Goal: Information Seeking & Learning: Learn about a topic

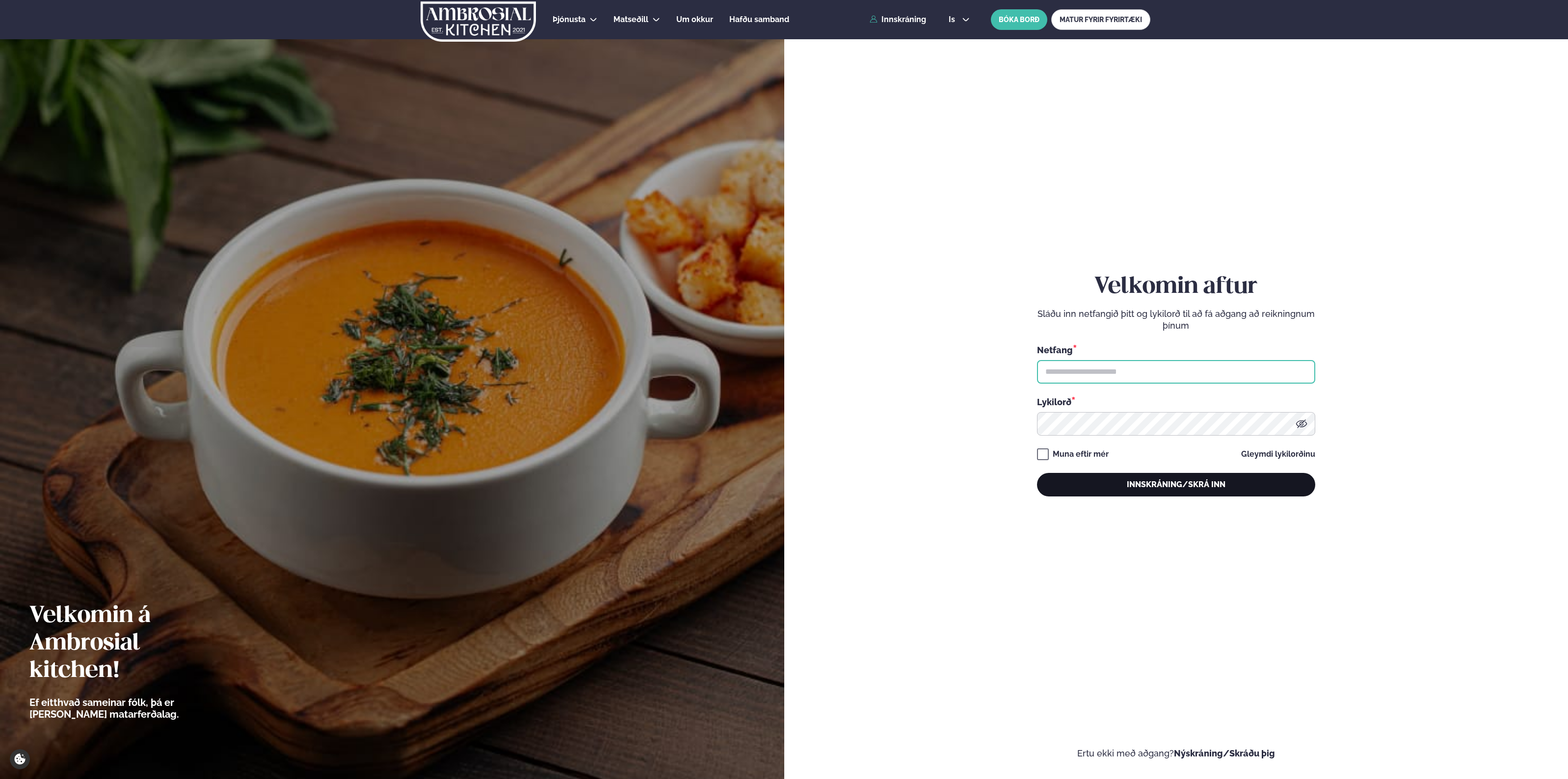
type input "**********"
click at [1200, 486] on button "Innskráning/Skrá inn" at bounding box center [1175, 484] width 278 height 23
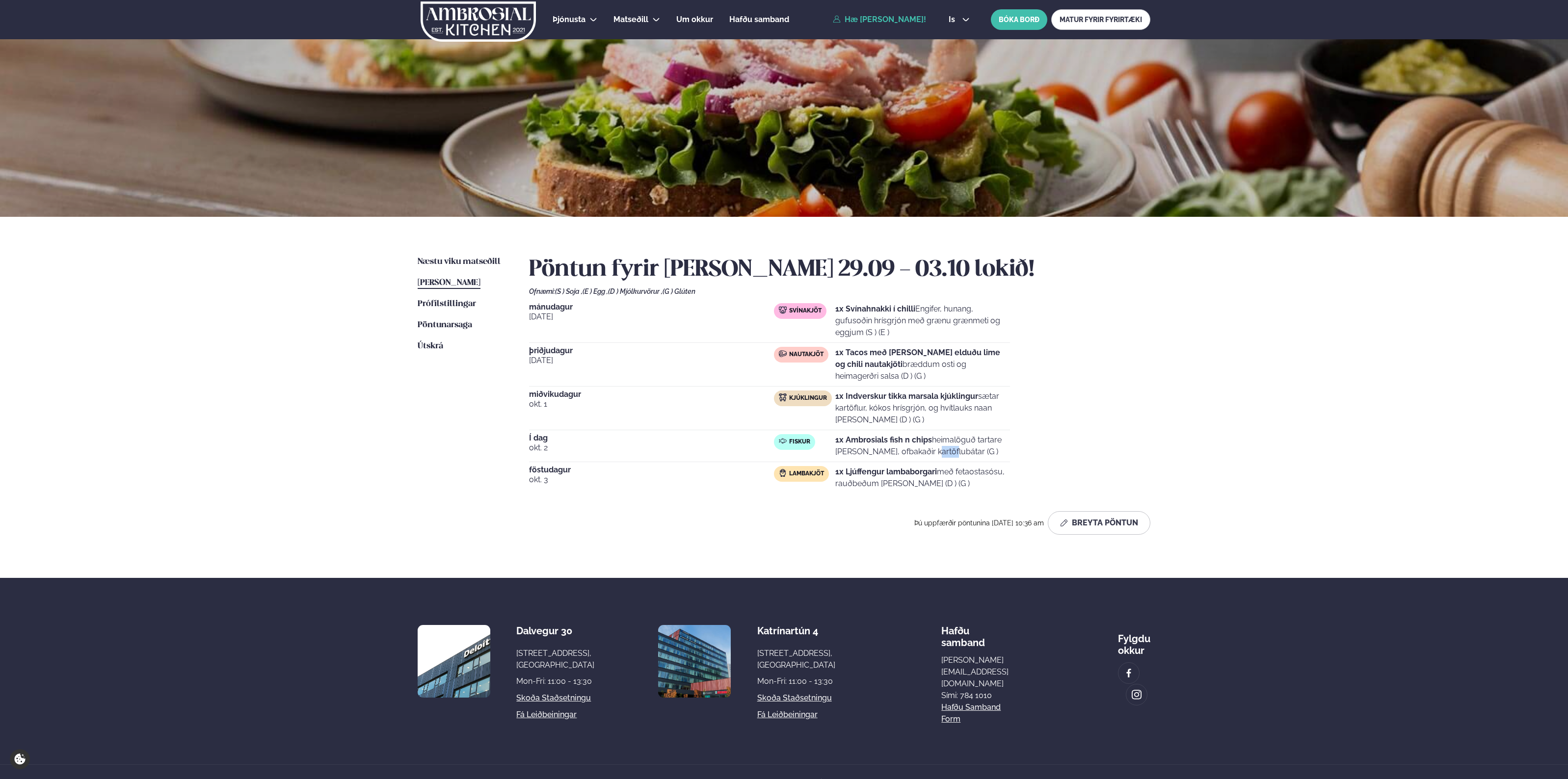
drag, startPoint x: 891, startPoint y: 459, endPoint x: 870, endPoint y: 457, distance: 21.1
click at [883, 459] on div "Í dag [DATE] Fiskur 1x Ambrosials fish n chips heimalöguð tartare [PERSON_NAME]…" at bounding box center [770, 448] width 481 height 28
click at [870, 457] on p "1x Ambrosials fish n chips heimalöguð tartare [PERSON_NAME], ofbakaðir kartöflu…" at bounding box center [922, 445] width 175 height 23
drag, startPoint x: 870, startPoint y: 455, endPoint x: 917, endPoint y: 451, distance: 47.2
click at [886, 455] on p "1x Ambrosials fish n chips heimalöguð tartare [PERSON_NAME], ofbakaðir kartöflu…" at bounding box center [922, 445] width 175 height 23
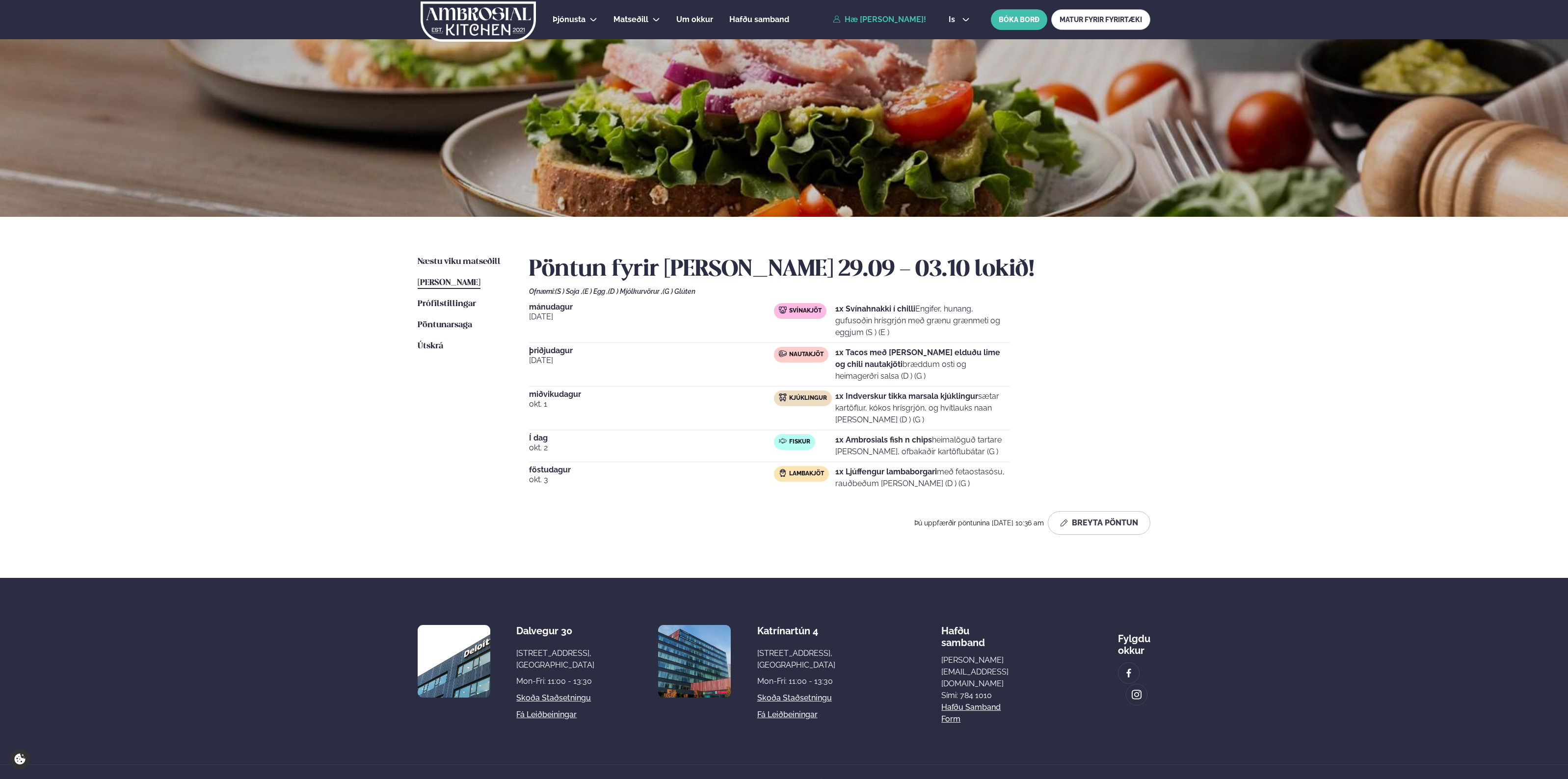
click at [917, 451] on p "1x Ambrosials fish n chips heimalöguð tartare [PERSON_NAME], ofbakaðir kartöflu…" at bounding box center [922, 445] width 175 height 23
click at [471, 257] on link "Næstu [PERSON_NAME] matseðill Næsta vika" at bounding box center [459, 262] width 83 height 12
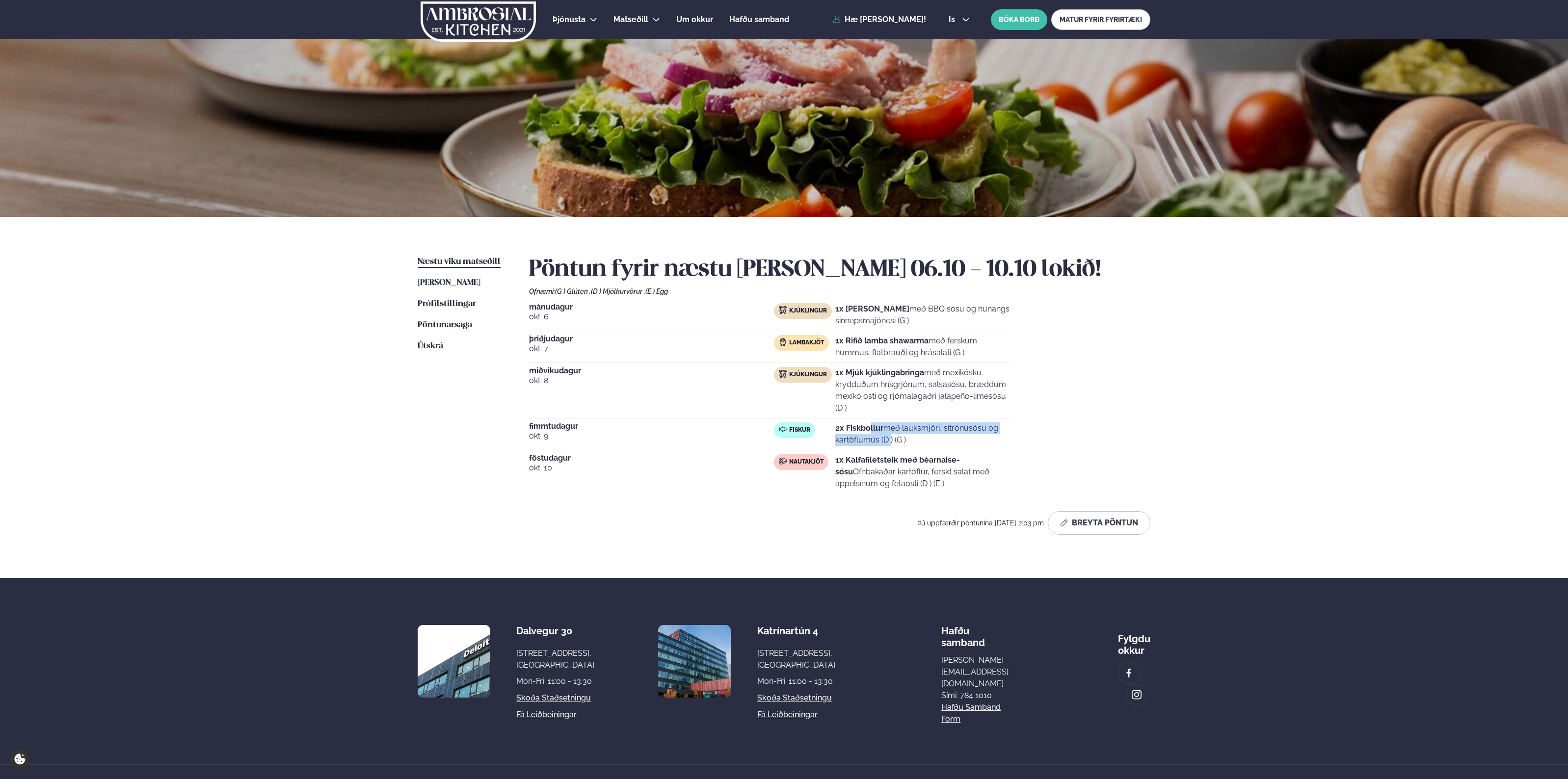
drag, startPoint x: 860, startPoint y: 435, endPoint x: 896, endPoint y: 427, distance: 36.9
click at [880, 430] on p "2x Fiskbollur með lauksmjöri, sítrónusósu og kartöflumús (D ) (G )" at bounding box center [922, 434] width 175 height 23
click at [896, 427] on p "2x Fiskbollur með lauksmjöri, sítrónusósu og kartöflumús (D ) (G )" at bounding box center [922, 434] width 175 height 23
click at [1006, 430] on p "2x Fiskbollur með lauksmjöri, sítrónusósu og kartöflumús (D ) (G )" at bounding box center [922, 434] width 175 height 23
click at [1035, 439] on div "[DATE] Kjúklingur 1x Krispí kjúklingavængir með BBQ sósu og hunangs sinnepsmajó…" at bounding box center [840, 398] width 622 height 190
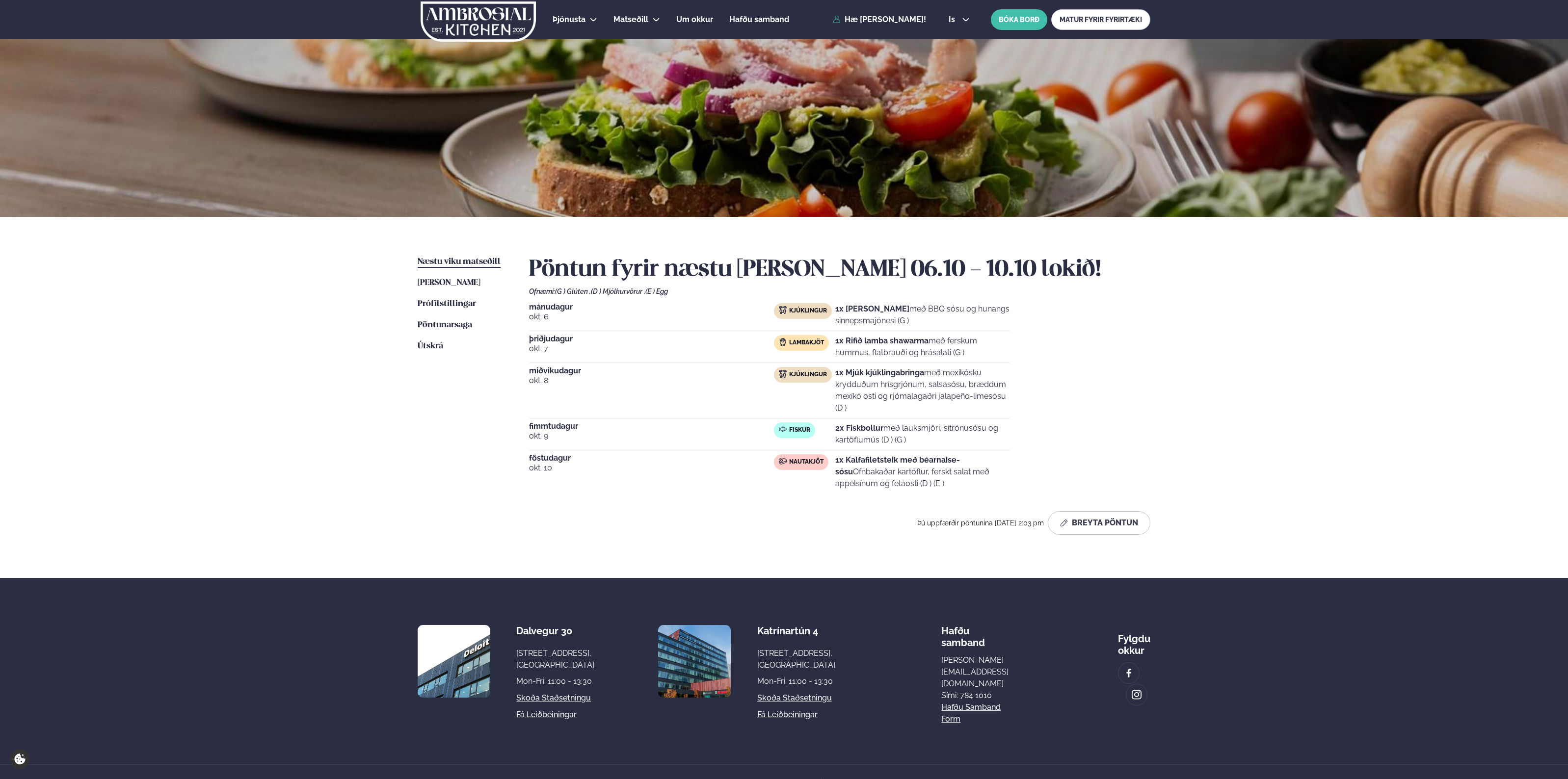
drag, startPoint x: 1035, startPoint y: 439, endPoint x: 911, endPoint y: 443, distance: 124.1
click at [911, 443] on div "[DATE] Kjúklingur 1x Krispí kjúklingavængir með BBQ sósu og hunangs sinnepsmajó…" at bounding box center [840, 398] width 622 height 190
click at [911, 443] on p "2x Fiskbollur með lauksmjöri, sítrónusósu og kartöflumús (D ) (G )" at bounding box center [922, 434] width 175 height 23
drag, startPoint x: 903, startPoint y: 443, endPoint x: 873, endPoint y: 442, distance: 30.0
click at [873, 442] on p "2x Fiskbollur með lauksmjöri, sítrónusósu og kartöflumús (D ) (G )" at bounding box center [922, 434] width 175 height 23
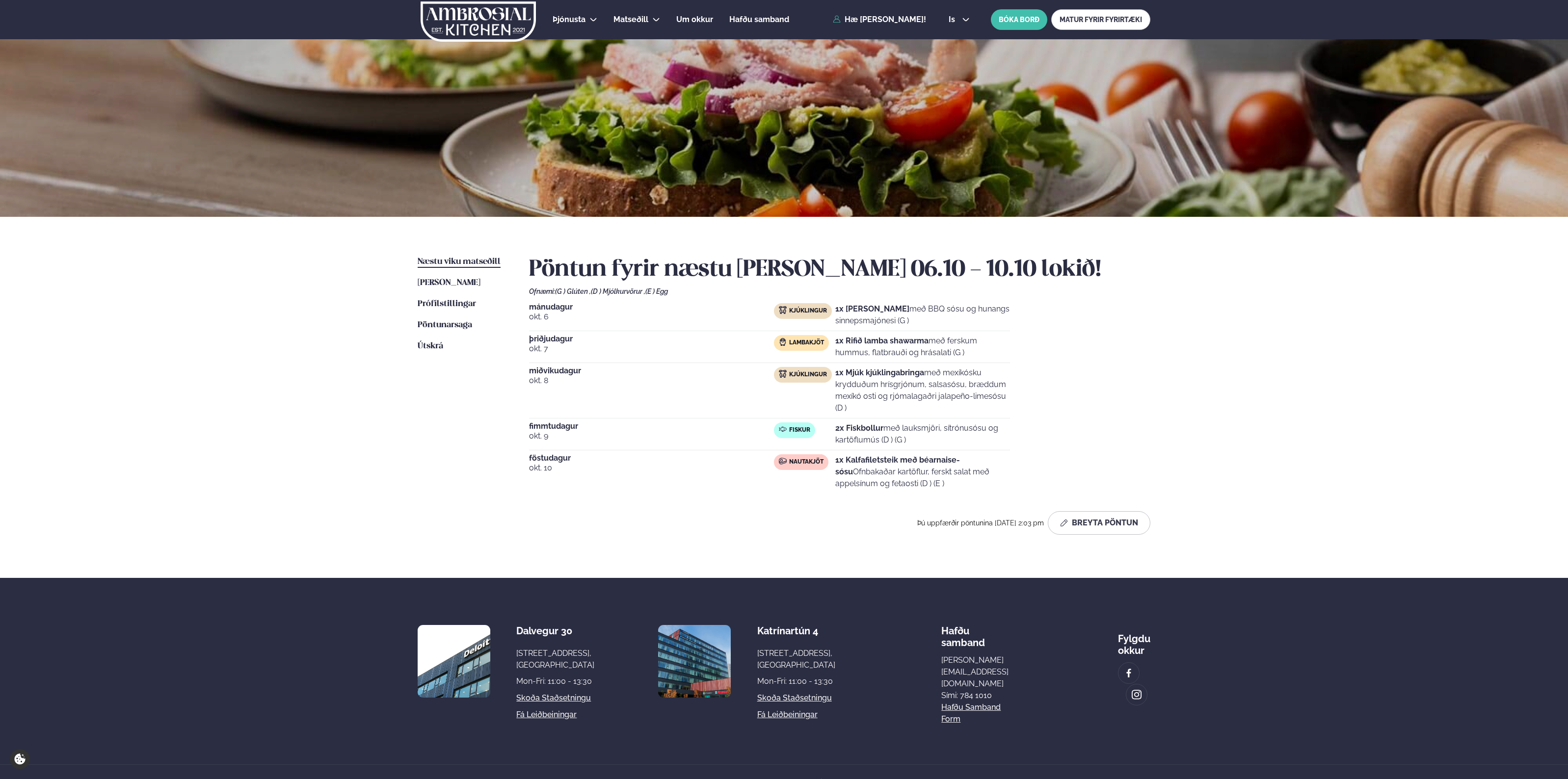
click at [873, 442] on p "2x Fiskbollur með lauksmjöri, sítrónusósu og kartöflumús (D ) (G )" at bounding box center [922, 434] width 175 height 23
drag, startPoint x: 939, startPoint y: 435, endPoint x: 809, endPoint y: 445, distance: 130.4
click at [809, 445] on div "Fiskur 2x Fiskbollur með lauksmjöri, sítrónusósu og kartöflumús (D ) (G )" at bounding box center [892, 434] width 236 height 23
click at [811, 440] on div "Fiskur" at bounding box center [804, 434] width 62 height 23
drag, startPoint x: 830, startPoint y: 438, endPoint x: 859, endPoint y: 438, distance: 29.0
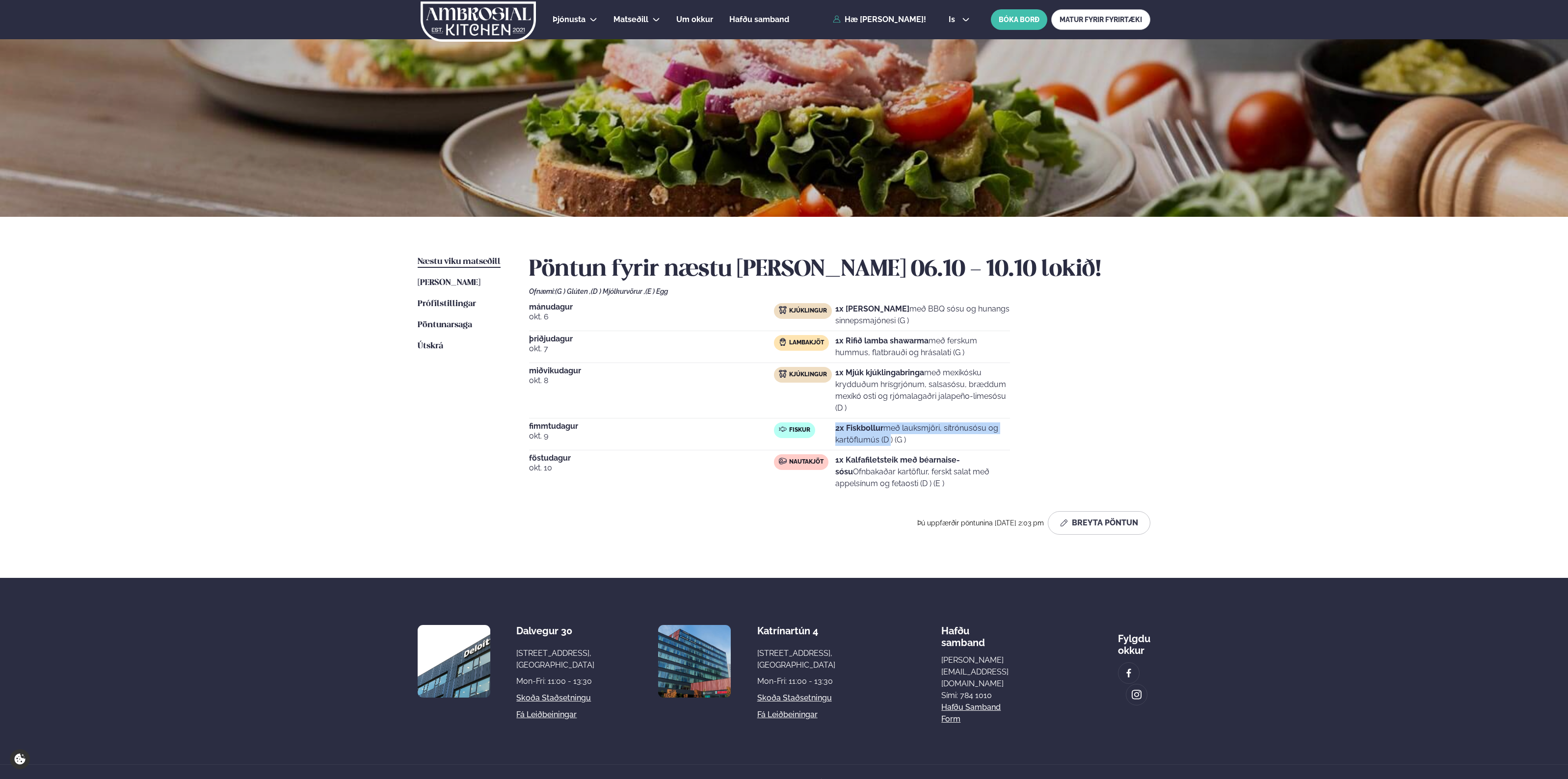
click at [859, 438] on div "Fiskur 2x Fiskbollur með lauksmjöri, sítrónusósu og kartöflumús (D ) (G )" at bounding box center [892, 434] width 236 height 23
click at [859, 438] on p "2x Fiskbollur með lauksmjöri, sítrónusósu og kartöflumús (D ) (G )" at bounding box center [922, 434] width 175 height 23
click at [917, 437] on p "2x Fiskbollur með lauksmjöri, sítrónusósu og kartöflumús (D ) (G )" at bounding box center [922, 434] width 175 height 23
drag, startPoint x: 917, startPoint y: 437, endPoint x: 984, endPoint y: 438, distance: 67.0
click at [941, 438] on p "2x Fiskbollur með lauksmjöri, sítrónusósu og kartöflumús (D ) (G )" at bounding box center [922, 434] width 175 height 23
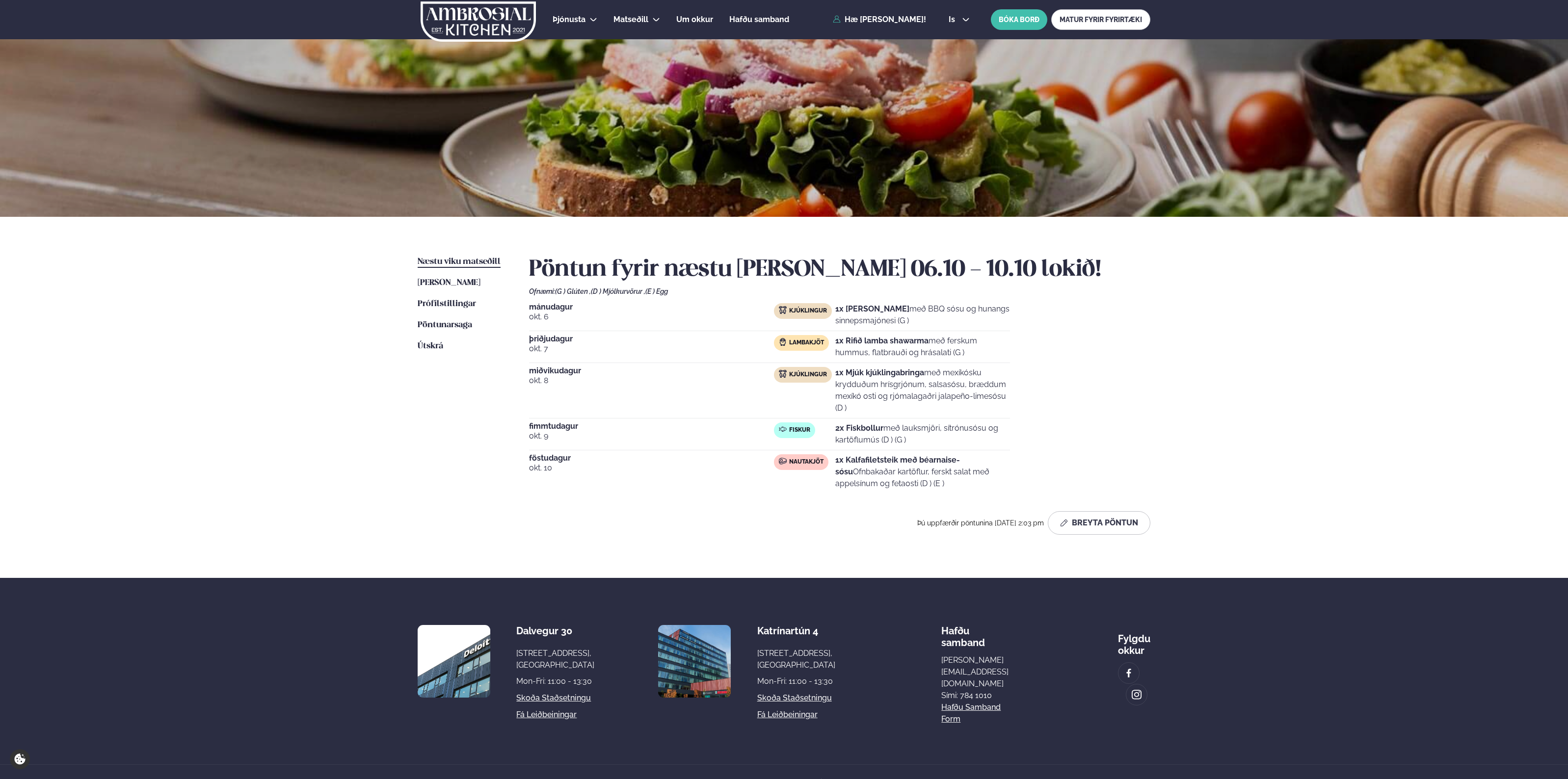
click at [987, 437] on p "2x Fiskbollur með lauksmjöri, sítrónusósu og kartöflumús (D ) (G )" at bounding box center [922, 434] width 175 height 23
drag, startPoint x: 1042, startPoint y: 414, endPoint x: 1073, endPoint y: 416, distance: 31.1
click at [1046, 414] on div "[DATE] Kjúklingur 1x Krispí kjúklingavængir með BBQ sósu og hunangs sinnepsmajó…" at bounding box center [840, 398] width 622 height 190
click at [1073, 416] on div "[DATE] Kjúklingur 1x Krispí kjúklingavængir með BBQ sósu og hunangs sinnepsmajó…" at bounding box center [840, 398] width 622 height 190
drag, startPoint x: 1073, startPoint y: 416, endPoint x: 1090, endPoint y: 432, distance: 23.3
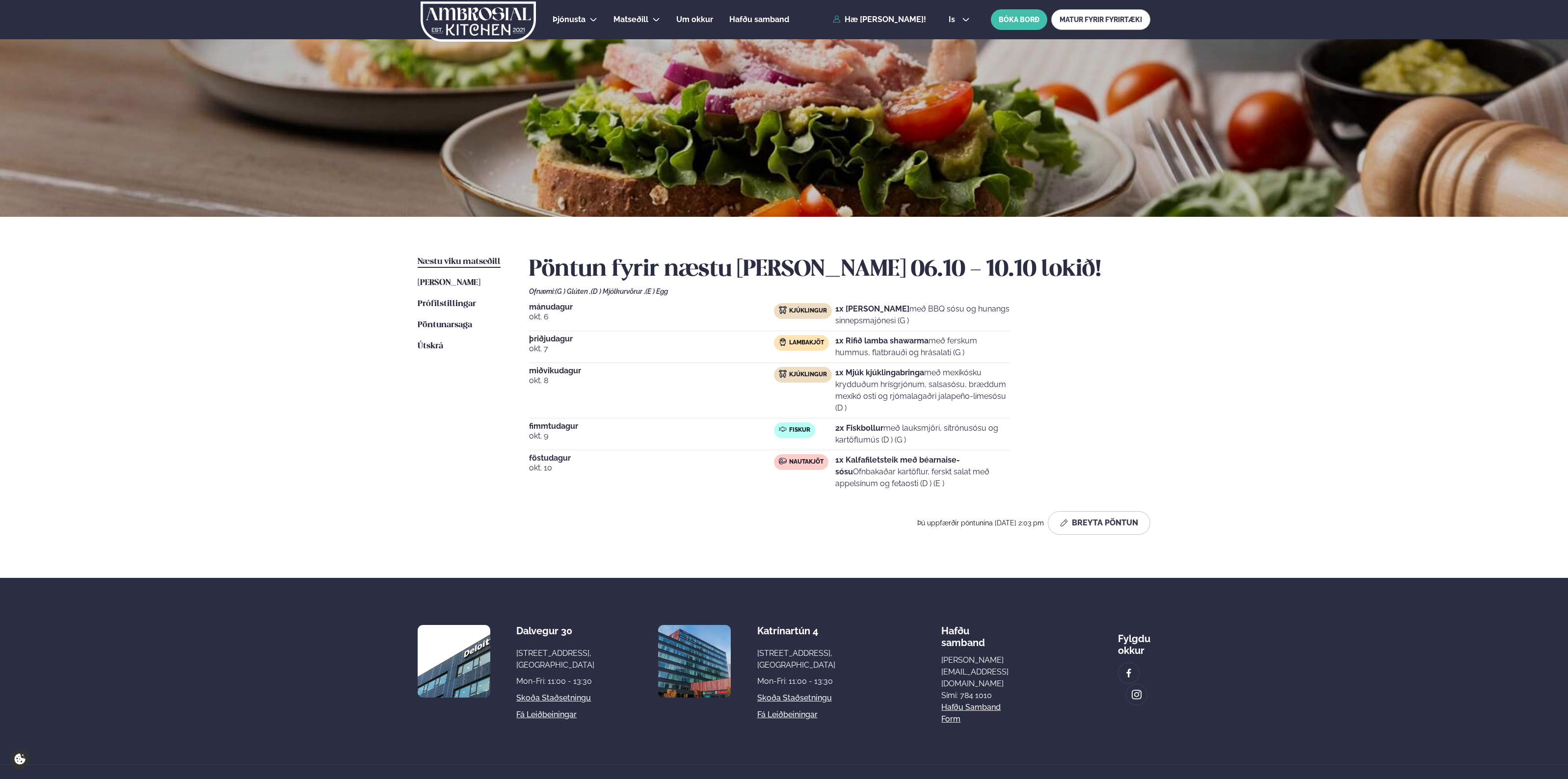
click at [1090, 433] on div "[DATE] Kjúklingur 1x Krispí kjúklingavængir með BBQ sósu og hunangs sinnepsmajó…" at bounding box center [840, 398] width 622 height 190
click at [1090, 432] on div "[DATE] Kjúklingur 1x Krispí kjúklingavængir með BBQ sósu og hunangs sinnepsmajó…" at bounding box center [840, 398] width 622 height 190
drag, startPoint x: 1019, startPoint y: 428, endPoint x: 982, endPoint y: 422, distance: 37.5
click at [1018, 428] on div "[DATE] Kjúklingur 1x Krispí kjúklingavængir með BBQ sósu og hunangs sinnepsmajó…" at bounding box center [840, 398] width 622 height 190
drag, startPoint x: 982, startPoint y: 422, endPoint x: 1010, endPoint y: 450, distance: 39.6
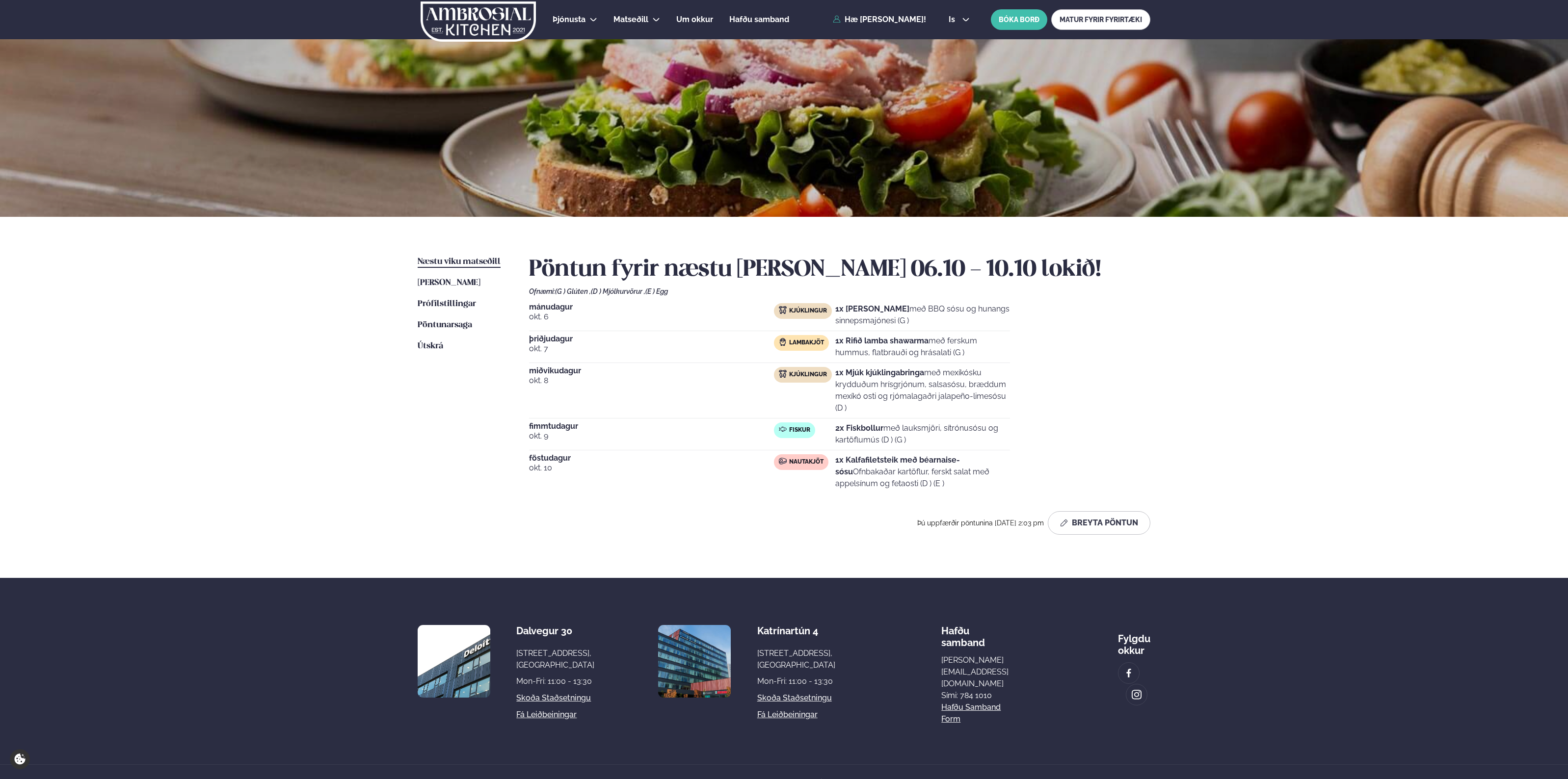
click at [1010, 450] on div "[DATE] Kjúklingur 1x Krispí kjúklingavængir með BBQ sósu og hunangs sinnepsmajó…" at bounding box center [840, 398] width 622 height 190
click at [1010, 450] on div "[DATE] Fiskur 2x Fiskbollur með lauksmjöri, sítrónusósu og kartöflumús (D ) (G )" at bounding box center [770, 437] width 481 height 28
drag, startPoint x: 907, startPoint y: 477, endPoint x: 868, endPoint y: 488, distance: 40.5
click at [869, 488] on p "1x Kalfafiletsteik með béarnaise-sósu Ofnbakaðar kartöflur, ferskt salat með ap…" at bounding box center [922, 472] width 175 height 35
click at [868, 488] on p "1x Kalfafiletsteik með béarnaise-sósu Ofnbakaðar kartöflur, ferskt salat með ap…" at bounding box center [922, 472] width 175 height 35
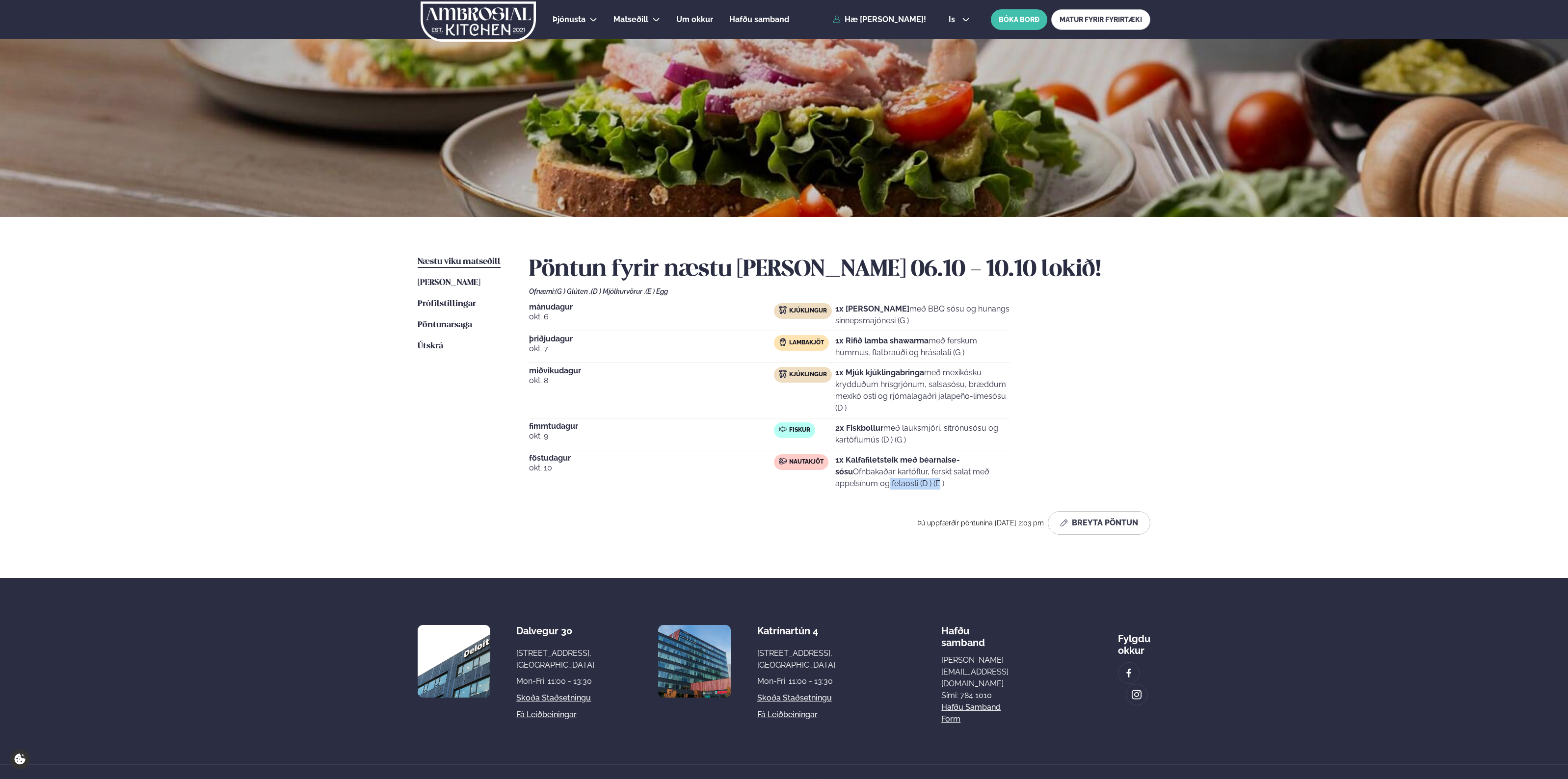
drag, startPoint x: 868, startPoint y: 488, endPoint x: 931, endPoint y: 486, distance: 63.0
click at [929, 486] on p "1x Kalfafiletsteik með béarnaise-sósu Ofnbakaðar kartöflur, ferskt salat með ap…" at bounding box center [922, 472] width 175 height 35
click at [931, 486] on p "1x Kalfafiletsteik með béarnaise-sósu Ofnbakaðar kartöflur, ferskt salat með ap…" at bounding box center [922, 472] width 175 height 35
drag, startPoint x: 904, startPoint y: 435, endPoint x: 953, endPoint y: 435, distance: 49.0
click at [919, 435] on p "2x Fiskbollur með lauksmjöri, sítrónusósu og kartöflumús (D ) (G )" at bounding box center [922, 434] width 175 height 23
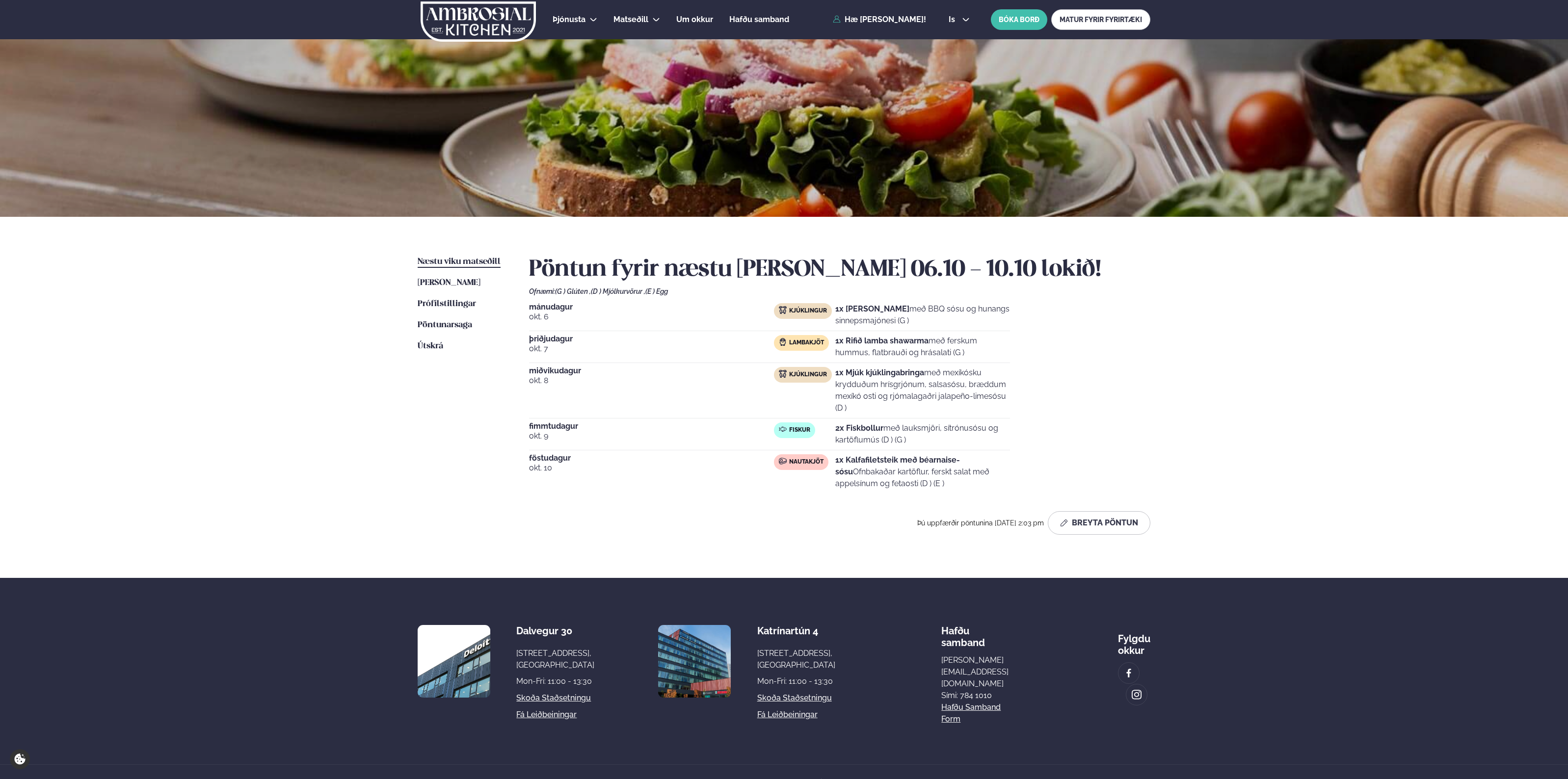
click at [953, 435] on p "2x Fiskbollur með lauksmjöri, sítrónusósu og kartöflumús (D ) (G )" at bounding box center [922, 434] width 175 height 23
drag, startPoint x: 869, startPoint y: 383, endPoint x: 881, endPoint y: 392, distance: 15.0
click at [870, 385] on p "1x Mjúk kjúklingabringa með mexíkósku krydduðum hrísgrjónum, salsasósu, bræddum…" at bounding box center [922, 390] width 175 height 47
click at [906, 417] on div "[DATE] Kjúklingur 1x Mjúk kjúklingabringa með mexíkósku krydduðum hrísgrjónum, …" at bounding box center [770, 392] width 481 height 52
click at [929, 449] on div "[DATE] Fiskur 2x Fiskbollur með lauksmjöri, sítrónusósu og kartöflumús (D ) (G )" at bounding box center [770, 437] width 481 height 28
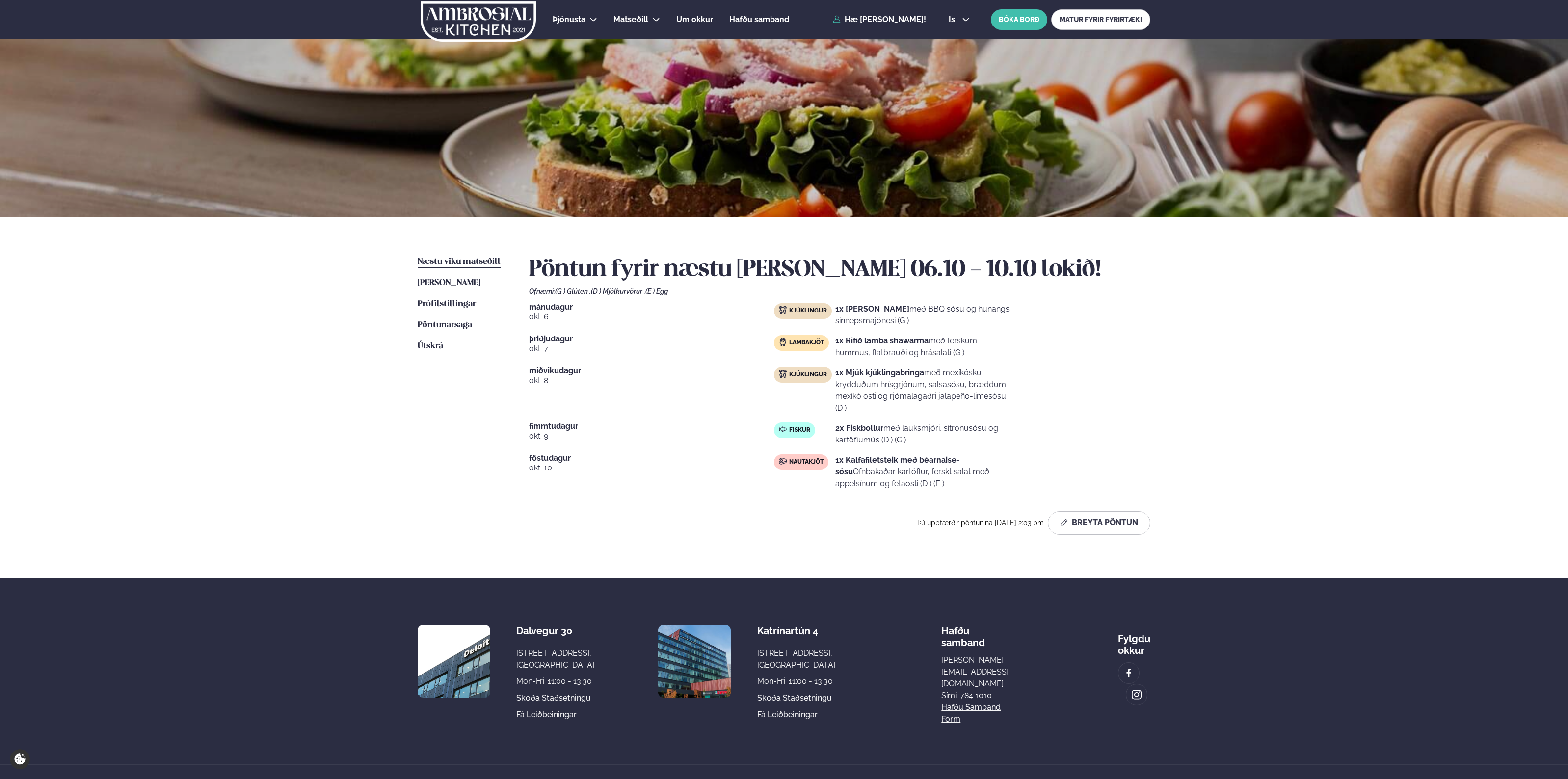
drag, startPoint x: 900, startPoint y: 304, endPoint x: 948, endPoint y: 467, distance: 169.9
click at [948, 467] on div "[DATE] Kjúklingur 1x Krispí kjúklingavængir með BBQ sósu og hunangs sinnepsmajó…" at bounding box center [840, 398] width 622 height 190
click at [948, 467] on p "1x Kalfafiletsteik með béarnaise-sósu Ofnbakaðar kartöflur, ferskt salat með ap…" at bounding box center [922, 472] width 175 height 35
click at [480, 281] on span "[PERSON_NAME]" at bounding box center [449, 283] width 63 height 8
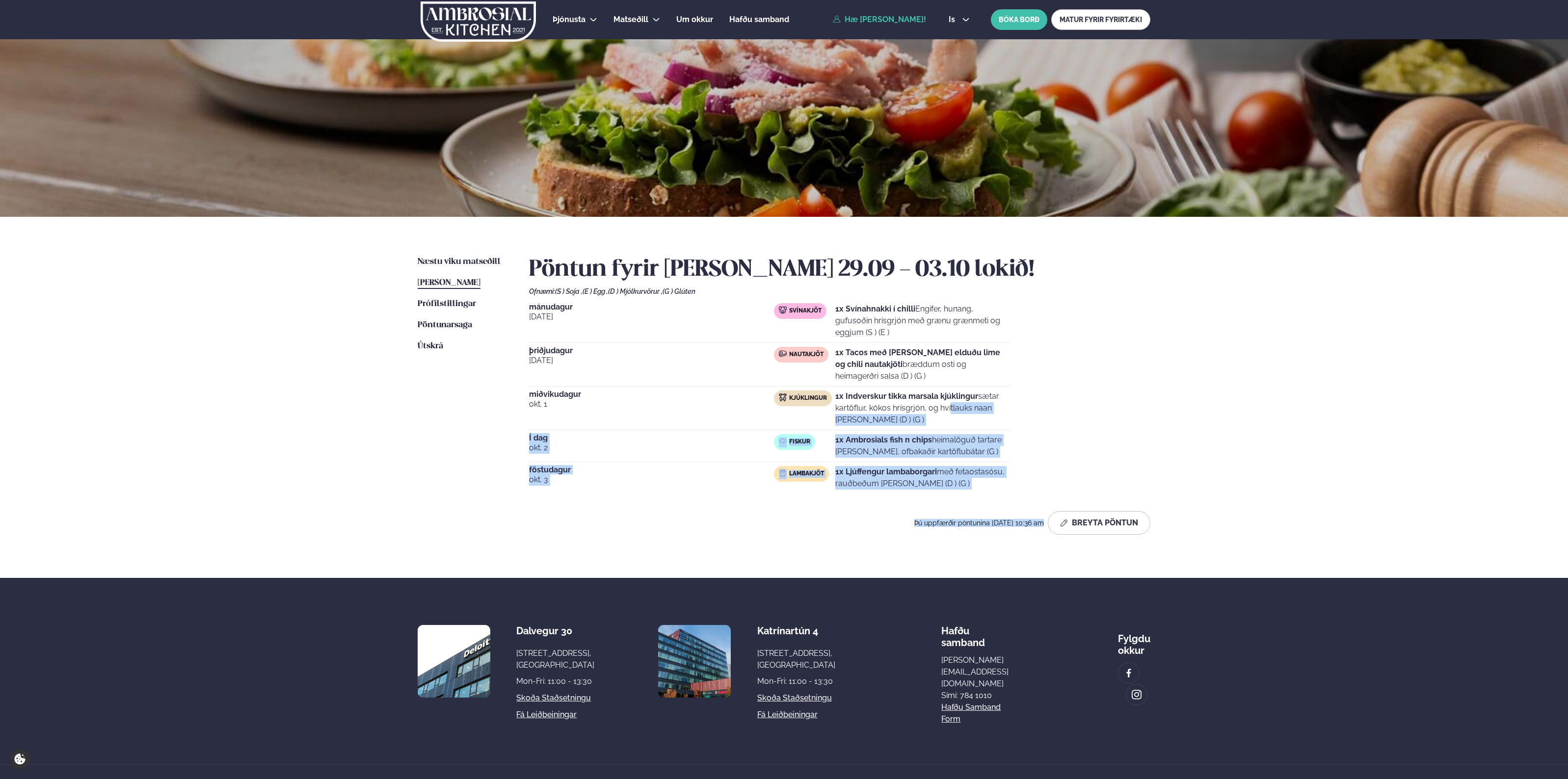
drag, startPoint x: 909, startPoint y: 409, endPoint x: 1049, endPoint y: 505, distance: 169.8
click at [1046, 504] on div "Pöntun fyrir [PERSON_NAME] 29.09 - 03.10 lokið! Ofnæmi: (S ) Soja , (E ) Egg , …" at bounding box center [840, 395] width 622 height 279
click at [993, 459] on div "Í dag [DATE] Fiskur 1x Ambrosials fish n chips heimalöguð tartare [PERSON_NAME]…" at bounding box center [770, 448] width 481 height 28
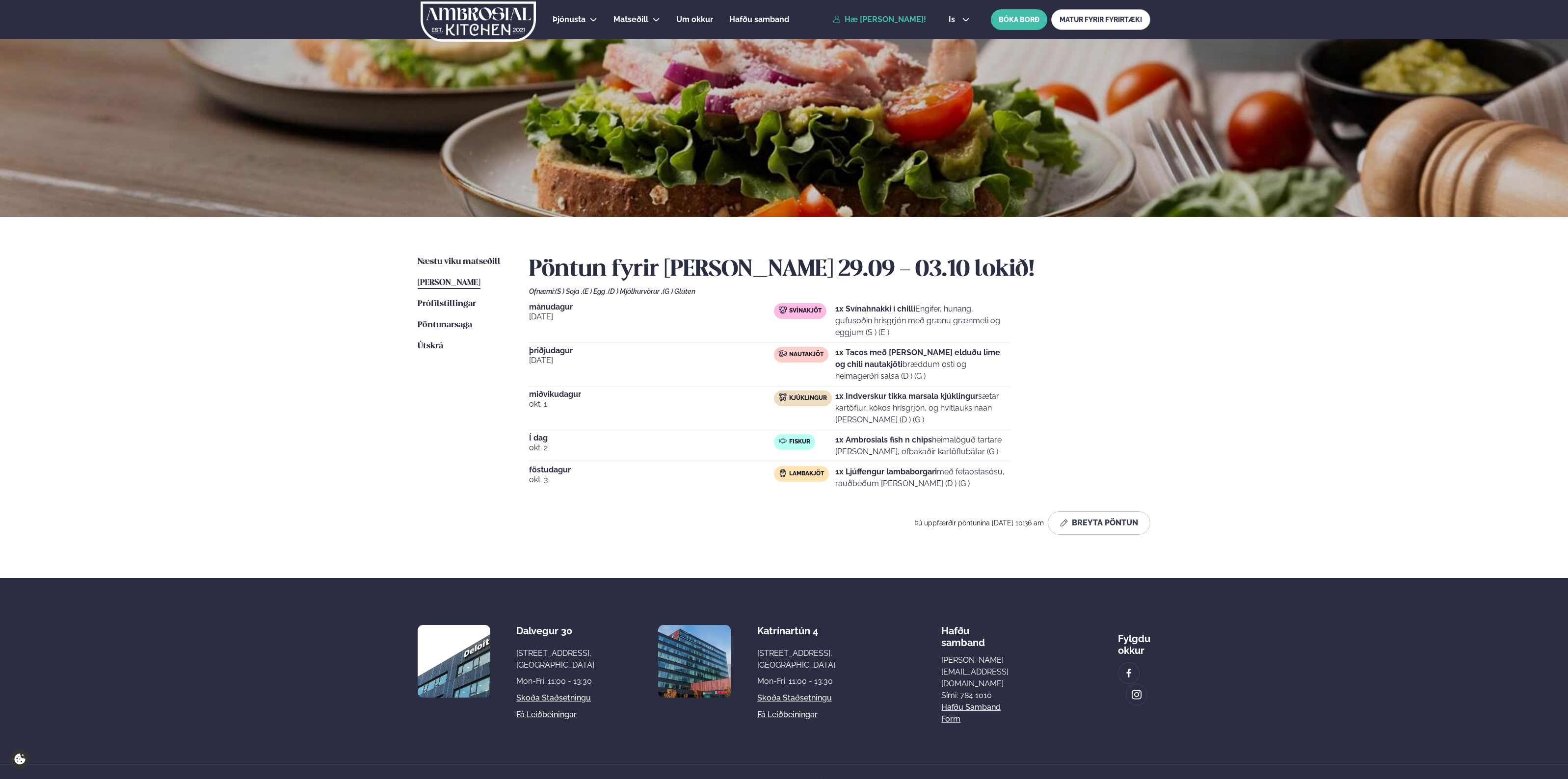
click at [1182, 381] on div "Þjónusta Hádegismatur fyrir fyrirtæki Fyrirtækja veitingar Einkapartý Matseðill…" at bounding box center [784, 400] width 1568 height 800
click at [1166, 409] on div "Næstu [PERSON_NAME] matseðill Næsta vika [PERSON_NAME] matseðill [PERSON_NAME] …" at bounding box center [784, 397] width 791 height 361
click at [1119, 442] on div "[DATE] Svínakjöt 1x Svínahnakki í chilli Engifer, hunang, gufusoðin hrísgrjón m…" at bounding box center [840, 398] width 622 height 190
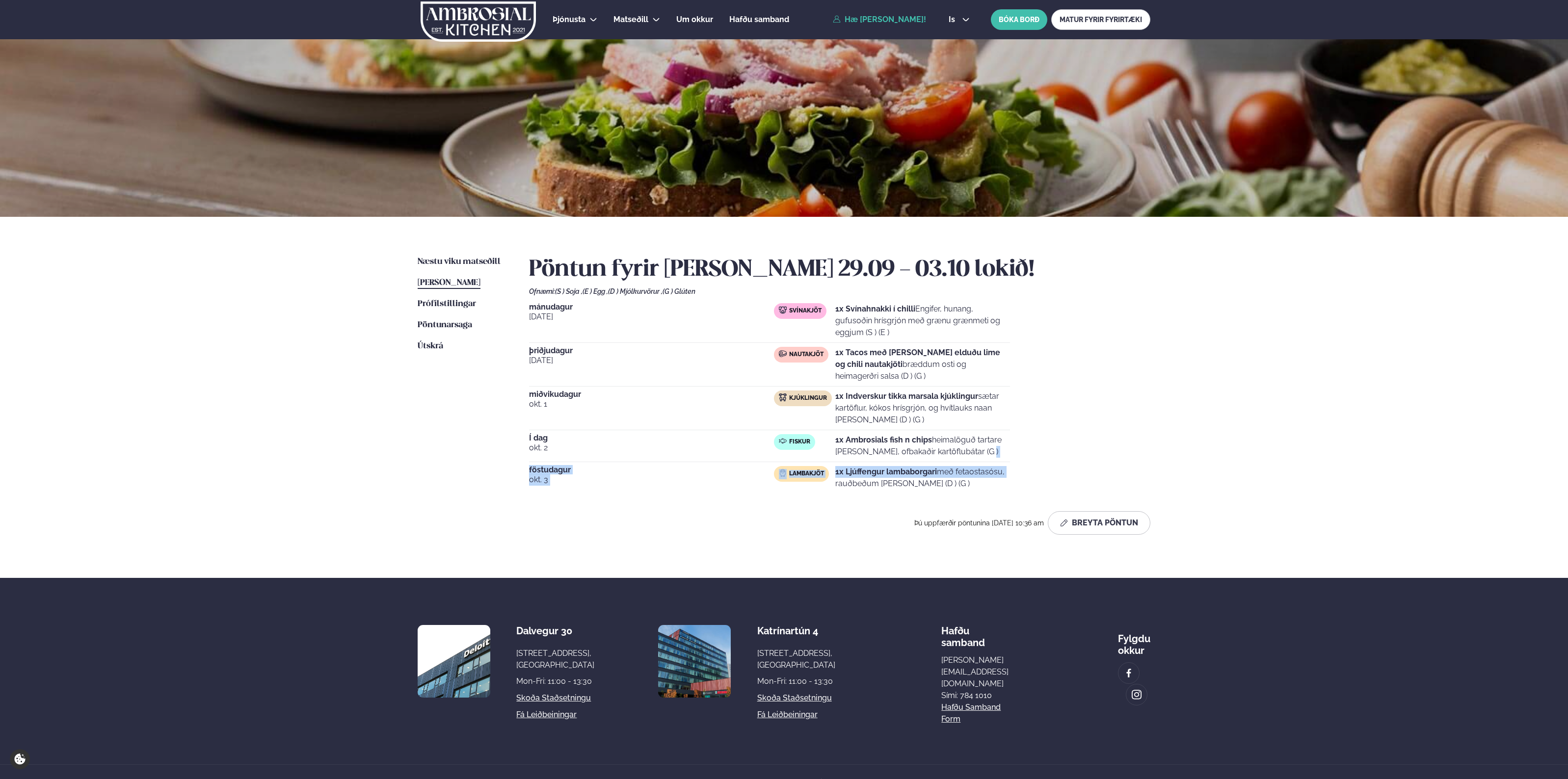
click at [1038, 470] on div "[DATE] Svínakjöt 1x Svínahnakki í chilli Engifer, hunang, gufusoðin hrísgrjón m…" at bounding box center [840, 398] width 622 height 190
click at [1100, 469] on div "[DATE] Svínakjöt 1x Svínahnakki í chilli Engifer, hunang, gufusoðin hrísgrjón m…" at bounding box center [840, 398] width 622 height 190
click at [1202, 455] on div "Þjónusta Hádegismatur fyrir fyrirtæki Fyrirtækja veitingar Einkapartý Matseðill…" at bounding box center [784, 400] width 1568 height 800
